Goal: Task Accomplishment & Management: Manage account settings

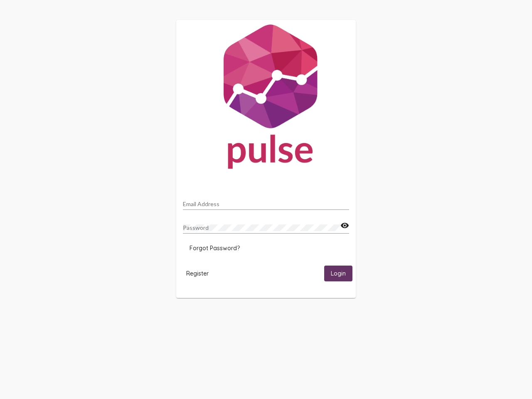
click at [266, 202] on input "Email Address" at bounding box center [266, 204] width 166 height 7
click at [345, 226] on mat-icon "visibility" at bounding box center [345, 226] width 9 height 10
click at [215, 248] on span "Forgot Password?" at bounding box center [215, 248] width 50 height 7
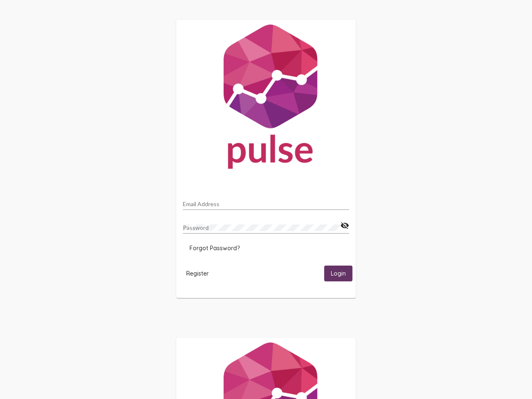
click at [198, 273] on span "Register" at bounding box center [197, 273] width 22 height 7
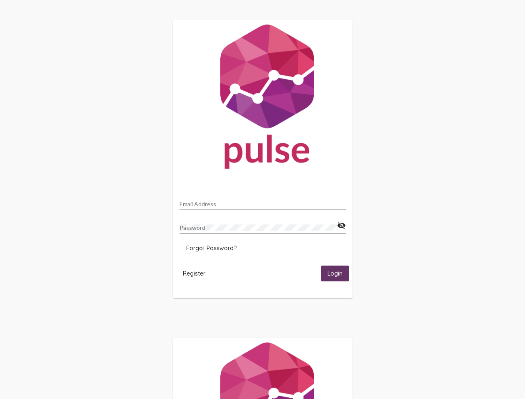
click at [339, 273] on span "Login" at bounding box center [335, 273] width 15 height 7
